Goal: Communication & Community: Share content

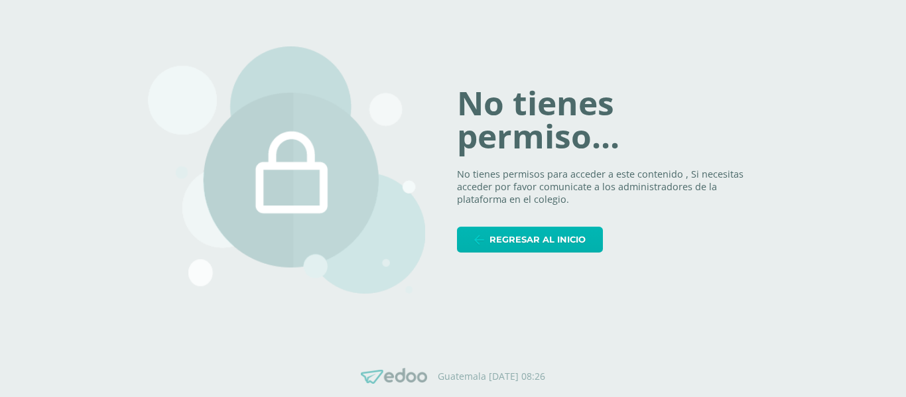
click at [558, 241] on span "Regresar al inicio" at bounding box center [538, 240] width 96 height 25
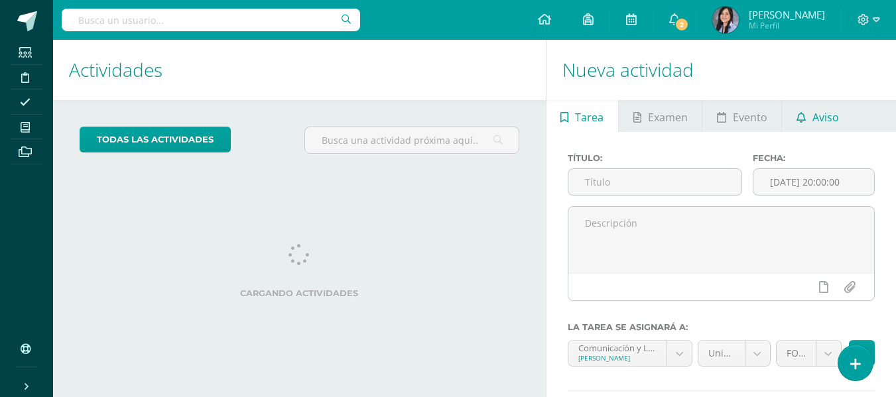
click at [835, 118] on span "Aviso" at bounding box center [826, 118] width 27 height 32
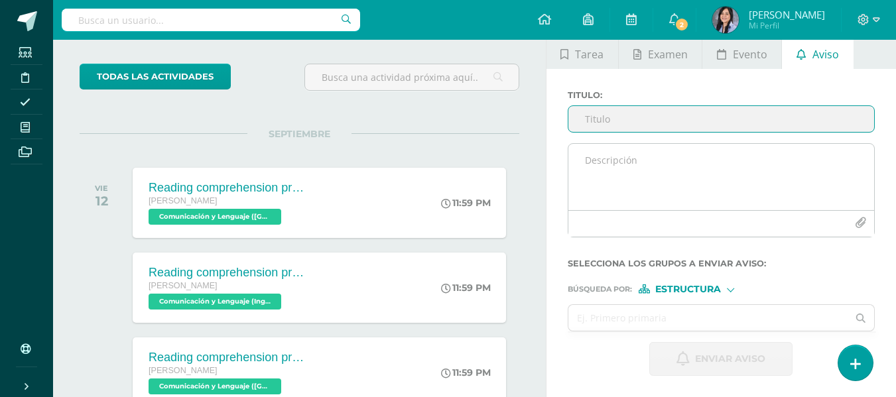
scroll to position [132, 0]
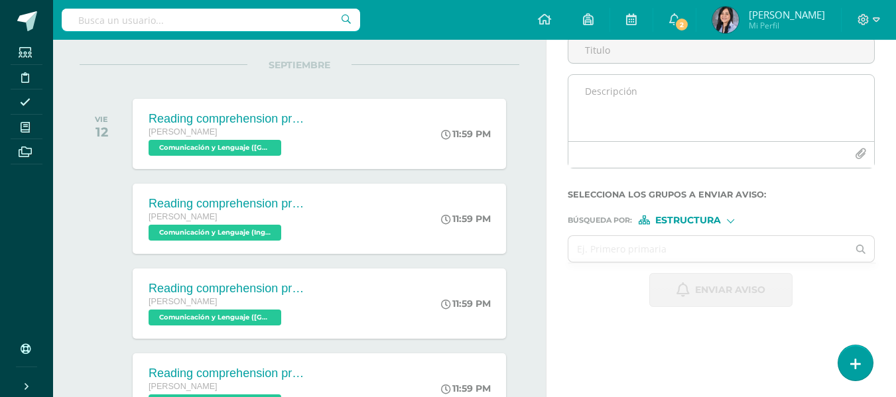
click at [600, 178] on div at bounding box center [722, 126] width 318 height 105
paste textarea "Estimados padres de familia: Les recordamos la importancia de que sus hijos asi…"
click at [618, 124] on textarea at bounding box center [722, 108] width 306 height 66
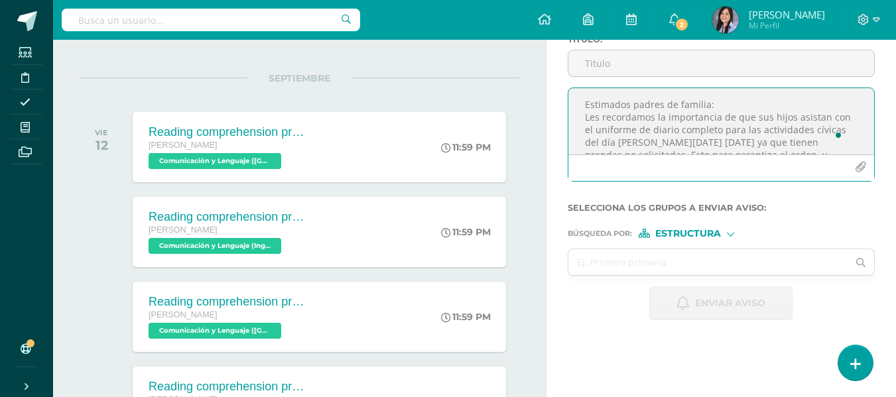
scroll to position [3, 0]
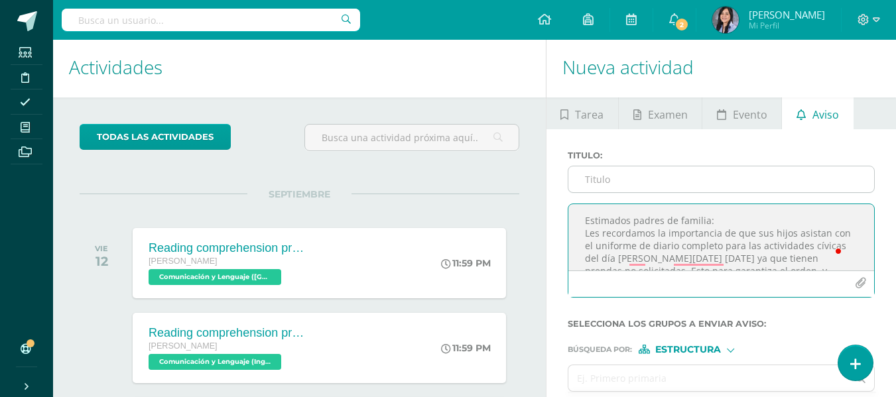
type textarea "Estimados padres de familia: Les recordamos la importancia de que sus hijos asi…"
click at [619, 184] on input "Titulo :" at bounding box center [722, 180] width 306 height 26
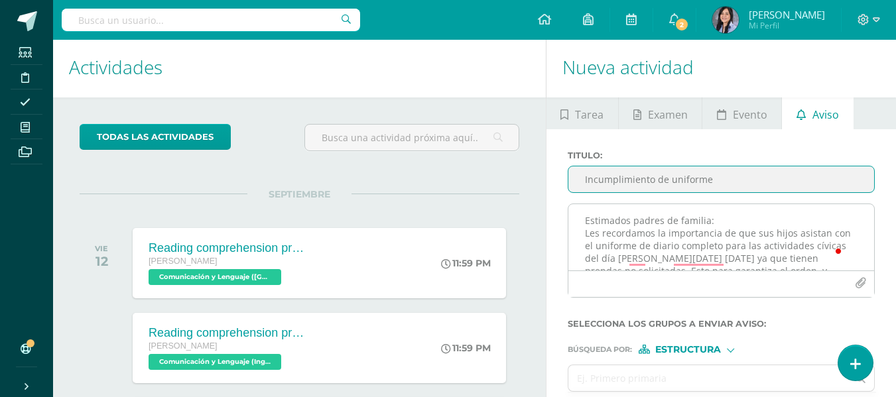
type input "Incumplimiento de uniforme"
click at [734, 226] on textarea "Estimados padres de familia: Les recordamos la importancia de que sus hijos asi…" at bounding box center [722, 237] width 306 height 66
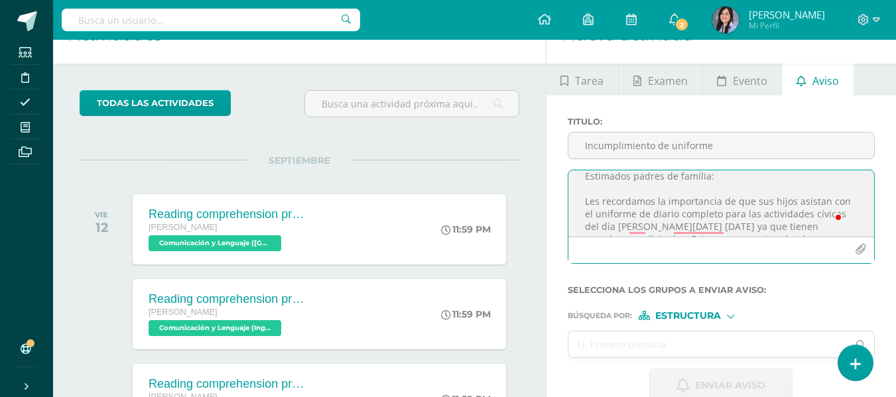
scroll to position [0, 0]
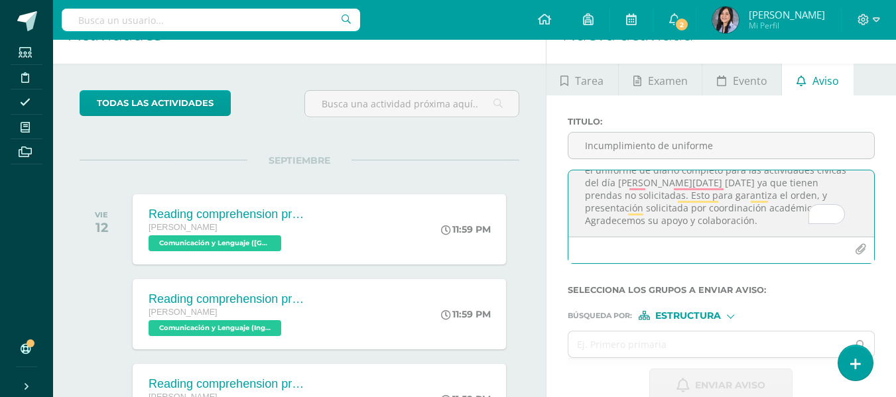
click at [632, 196] on textarea "Estimados padres de familia: Les recordamos la importancia de que sus hijos asi…" at bounding box center [722, 204] width 306 height 66
click at [659, 206] on textarea "Estimados padres de familia: Les recordamos la importancia de que sus hijos asi…" at bounding box center [722, 204] width 306 height 66
click at [667, 198] on textarea "Estimados padres de familia: Les recordamos la importancia de que sus hijos asi…" at bounding box center [722, 204] width 306 height 66
click at [712, 212] on textarea "Estimados padres de familia: Les recordamos la importancia de que sus hijos asi…" at bounding box center [722, 204] width 306 height 66
click at [728, 193] on textarea "Estimados padres de familia: Les recordamos la importancia de que sus hijos asi…" at bounding box center [722, 204] width 306 height 66
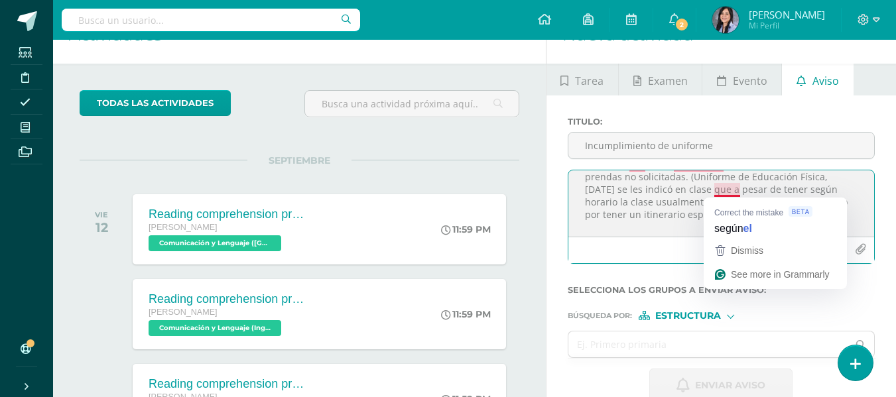
click at [730, 192] on textarea "Estimados padres de familia: Les recordamos la importancia de que sus hijos asi…" at bounding box center [722, 204] width 306 height 66
type textarea "Estimados padres de familia: Les recordamos la importancia de que sus hijos asi…"
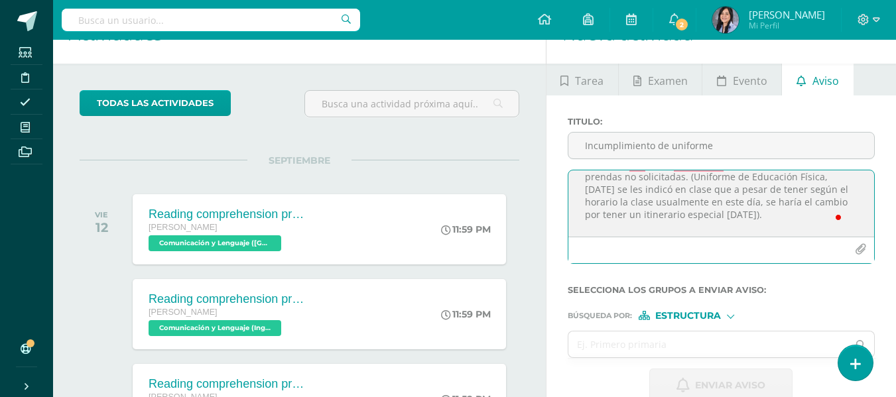
click at [763, 208] on textarea "Estimados padres de familia: Les recordamos la importancia de que sus hijos asi…" at bounding box center [722, 204] width 306 height 66
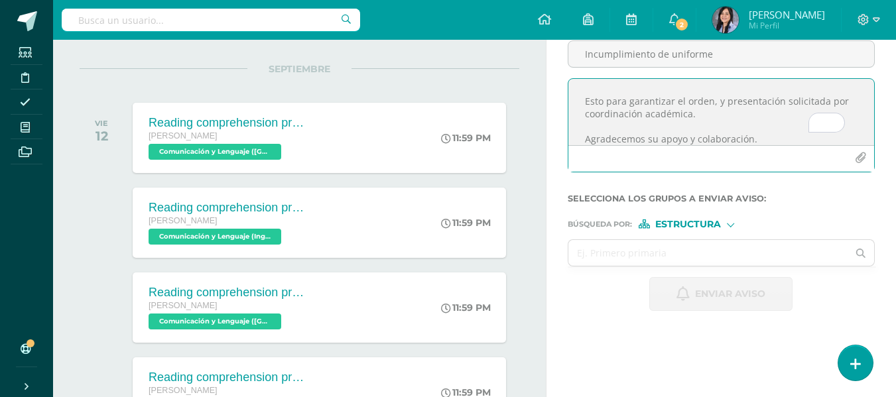
scroll to position [133, 0]
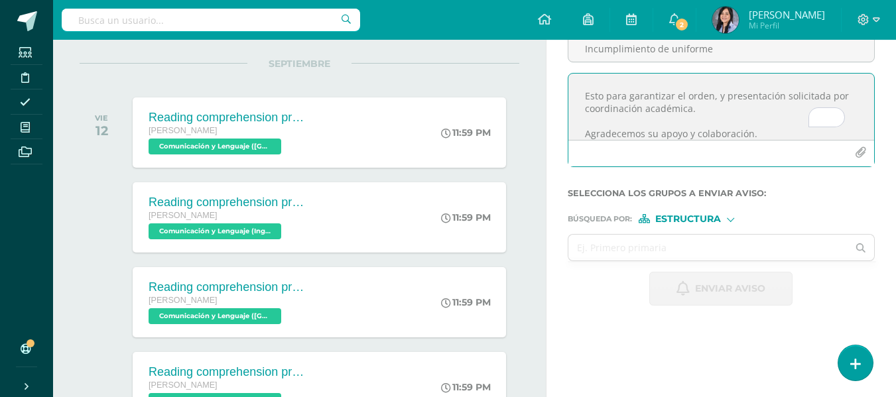
click at [697, 220] on span "Estructura" at bounding box center [688, 219] width 66 height 7
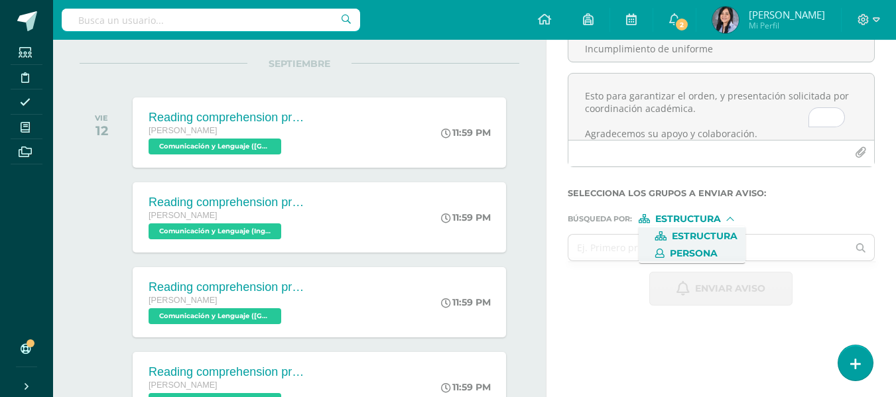
click at [673, 253] on span "Persona" at bounding box center [694, 253] width 48 height 7
click at [634, 253] on input "text" at bounding box center [709, 248] width 280 height 26
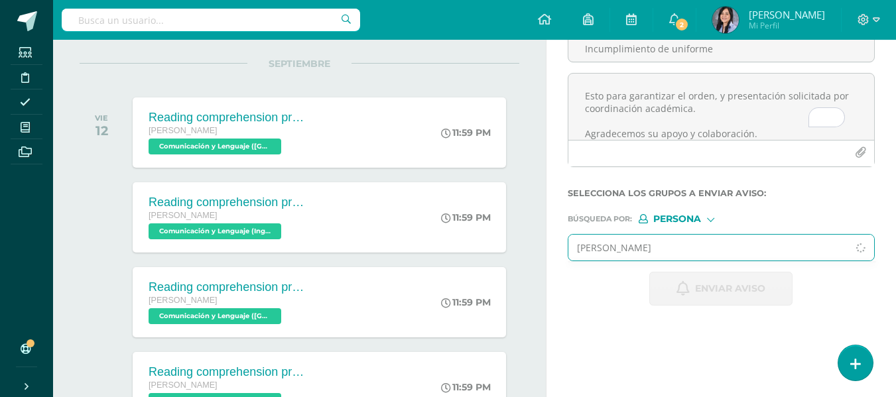
type input "[PERSON_NAME]"
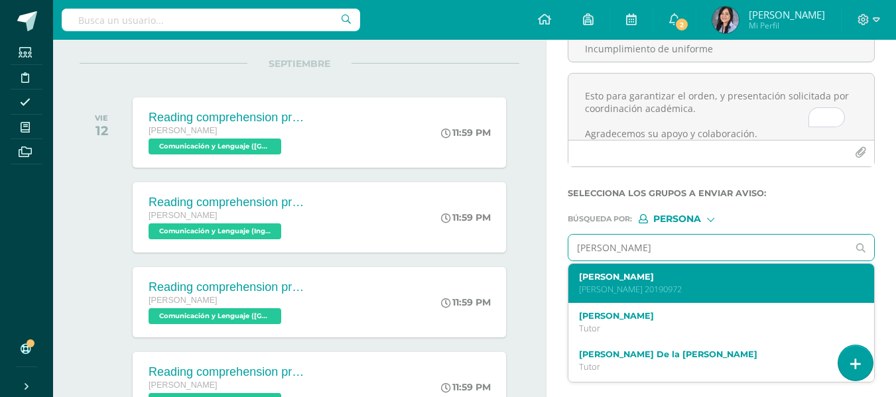
click at [719, 277] on label "[PERSON_NAME]" at bounding box center [715, 277] width 273 height 10
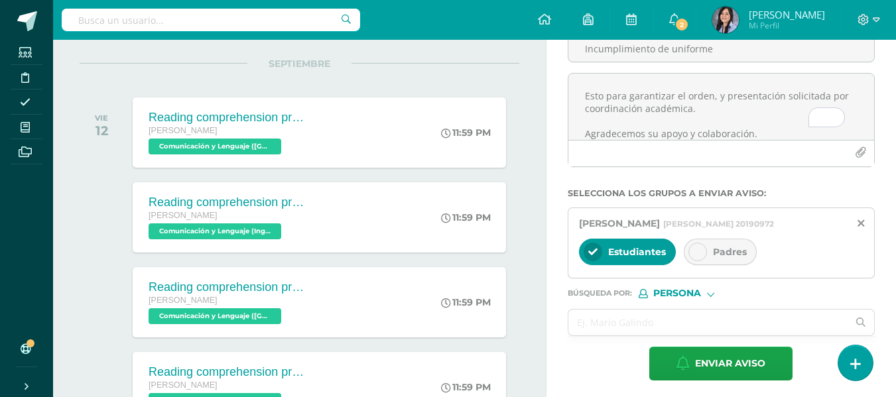
click at [735, 255] on span "Padres" at bounding box center [730, 252] width 34 height 12
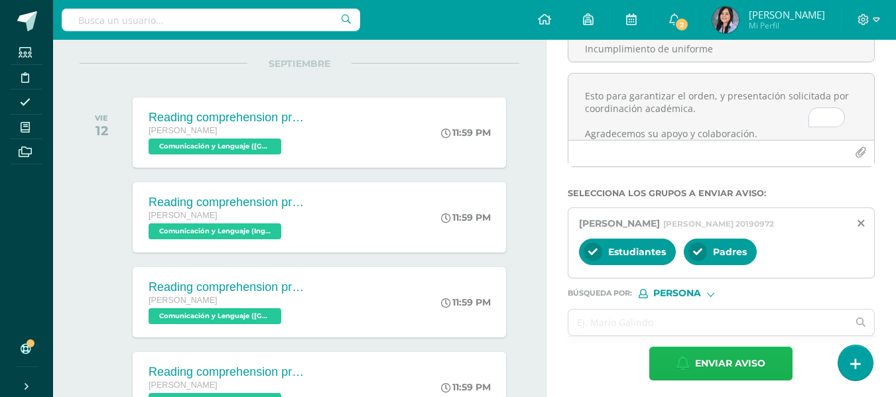
click at [681, 362] on icon "button" at bounding box center [683, 363] width 13 height 15
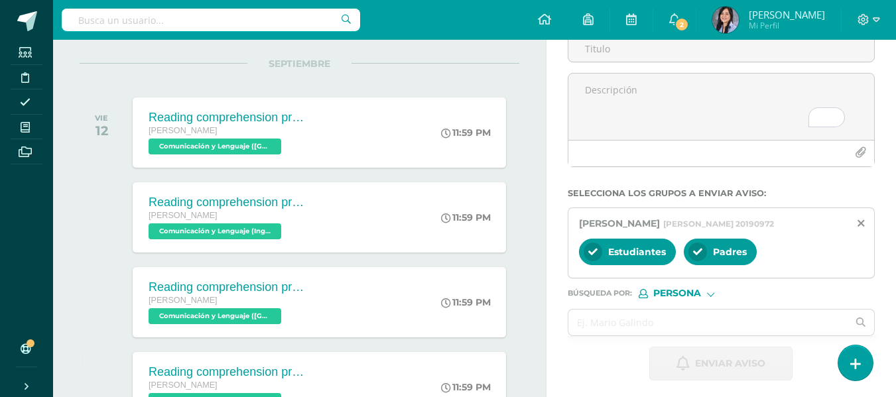
scroll to position [0, 0]
